Goal: Navigation & Orientation: Find specific page/section

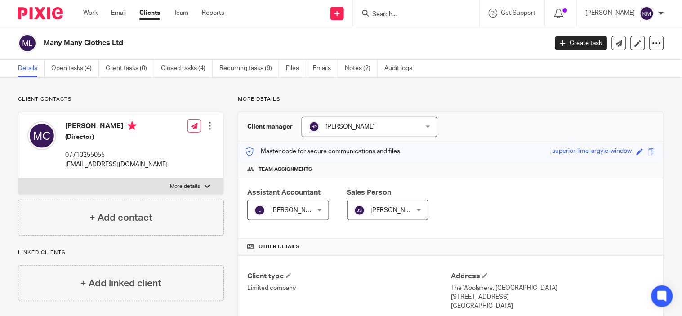
click at [395, 12] on input "Search" at bounding box center [412, 15] width 81 height 8
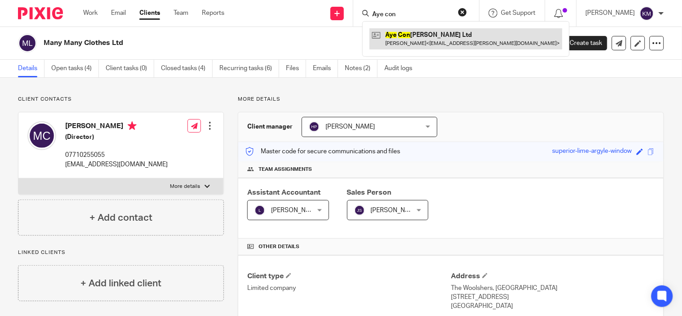
type input "Aye con"
click at [404, 32] on link at bounding box center [466, 38] width 193 height 21
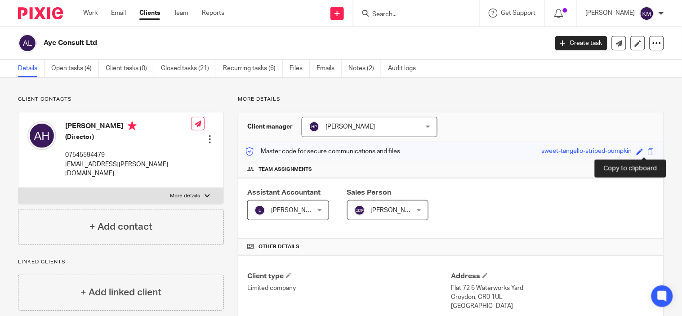
click at [648, 150] on span at bounding box center [651, 151] width 7 height 7
click at [389, 5] on div at bounding box center [417, 13] width 126 height 27
click at [388, 8] on form at bounding box center [420, 13] width 96 height 11
click at [384, 12] on input "Search" at bounding box center [412, 15] width 81 height 8
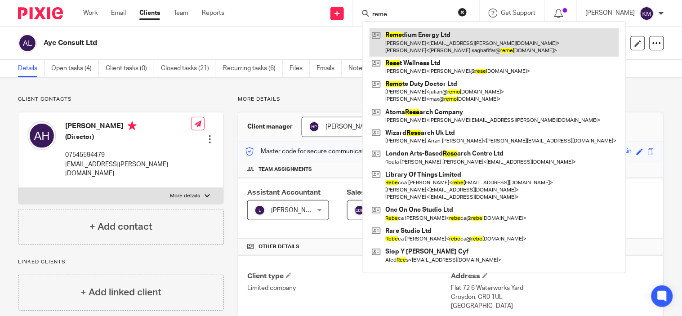
type input "reme"
click at [407, 42] on link at bounding box center [495, 42] width 250 height 28
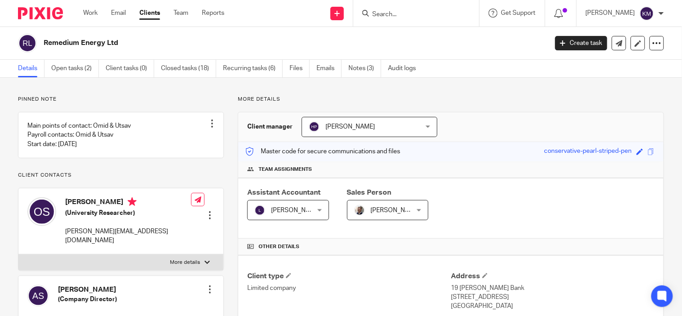
scroll to position [102, 0]
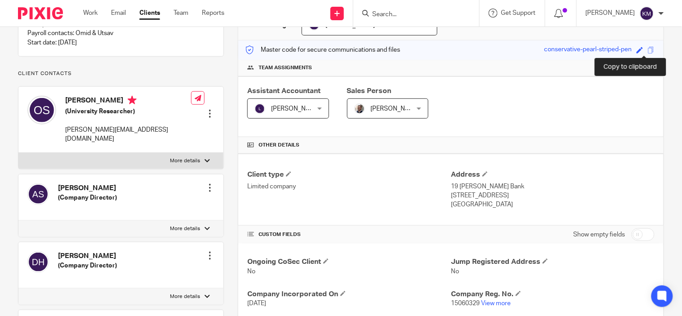
click at [648, 49] on span at bounding box center [651, 50] width 7 height 7
